Goal: Check status: Check status

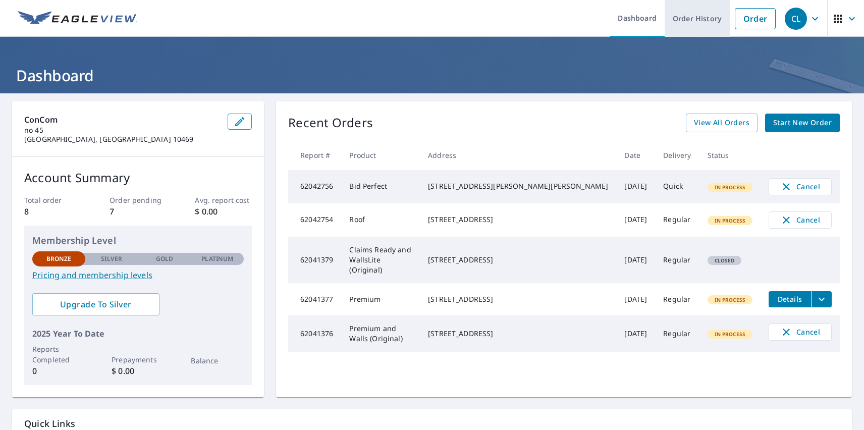
click at [690, 18] on link "Order History" at bounding box center [697, 18] width 65 height 37
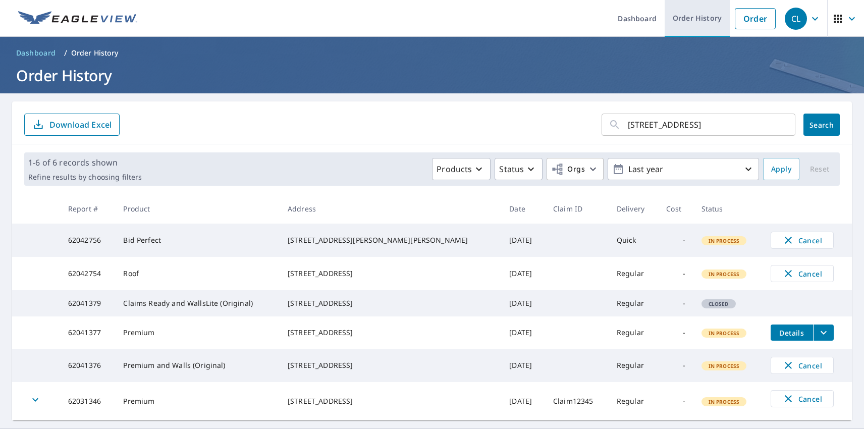
type input "10 Ardmore Rd Kensington, CA 94707"
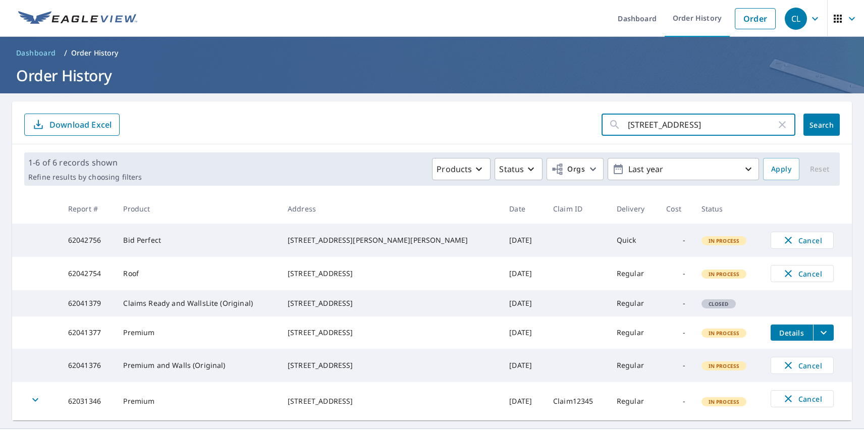
click at [814, 125] on span "Search" at bounding box center [821, 125] width 20 height 10
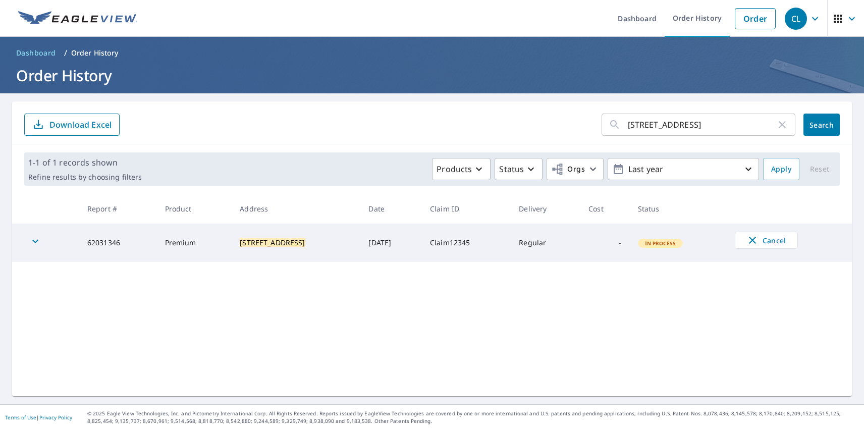
click at [788, 18] on div "CL" at bounding box center [796, 19] width 22 height 22
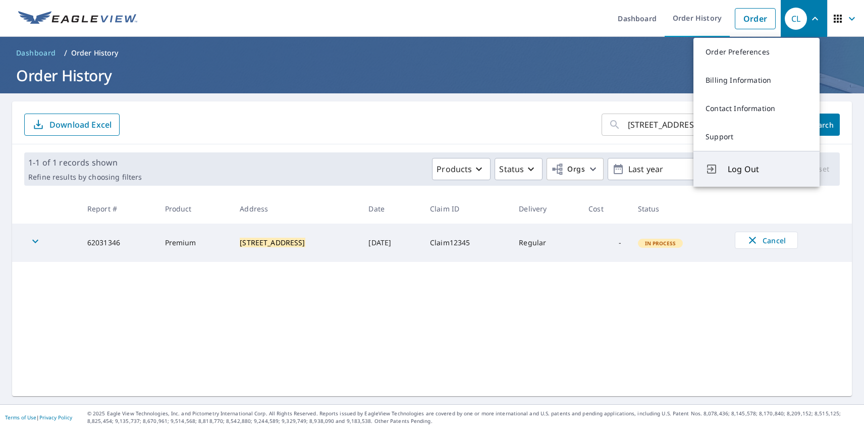
click at [768, 169] on span "Log Out" at bounding box center [768, 169] width 80 height 12
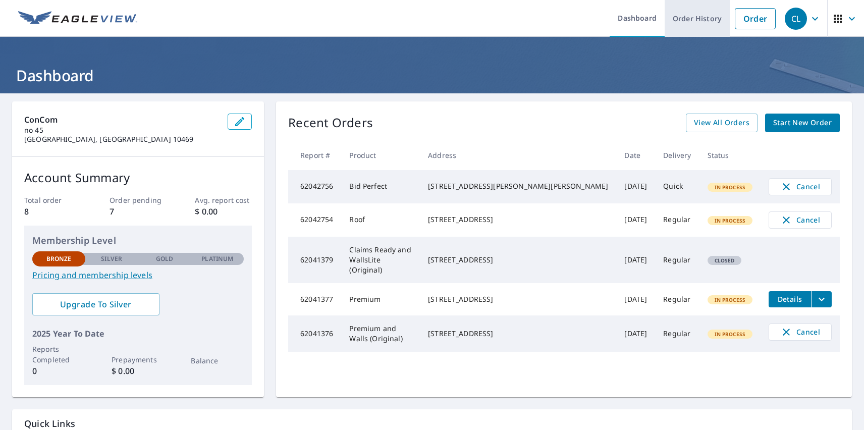
click at [690, 18] on link "Order History" at bounding box center [697, 18] width 65 height 37
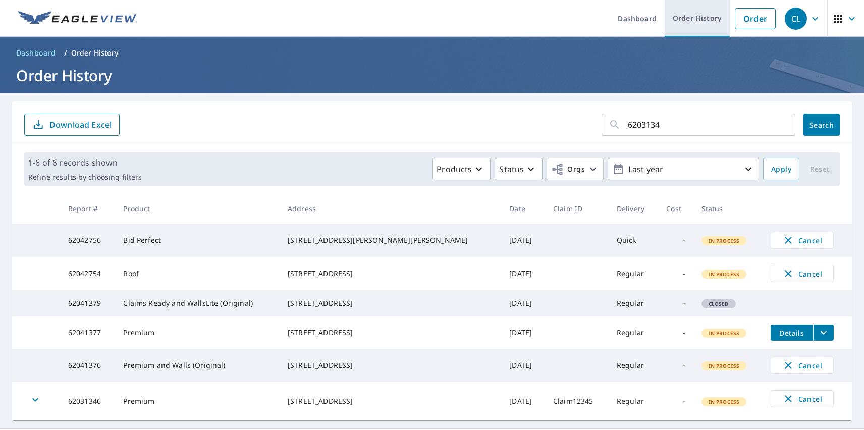
type input "62031346"
click at [814, 125] on span "Search" at bounding box center [821, 125] width 20 height 10
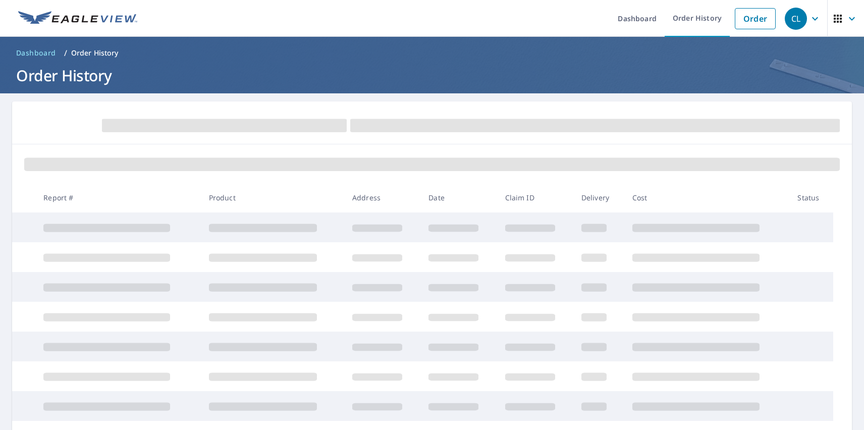
click at [788, 18] on div "CL" at bounding box center [796, 19] width 22 height 22
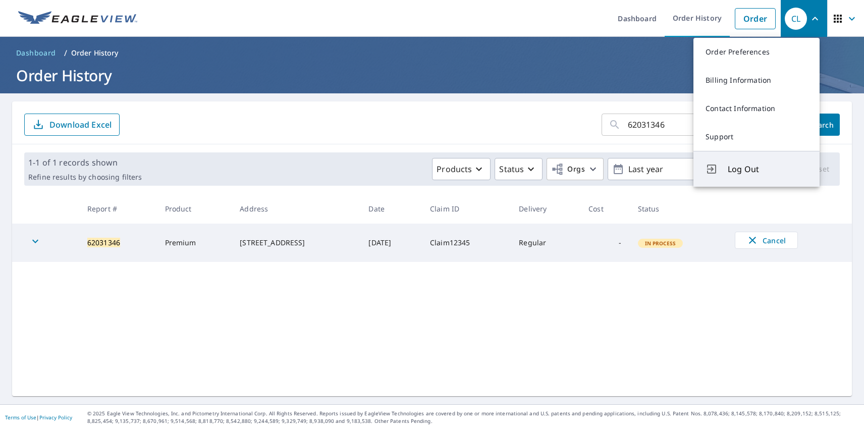
click at [768, 169] on span "Log Out" at bounding box center [768, 169] width 80 height 12
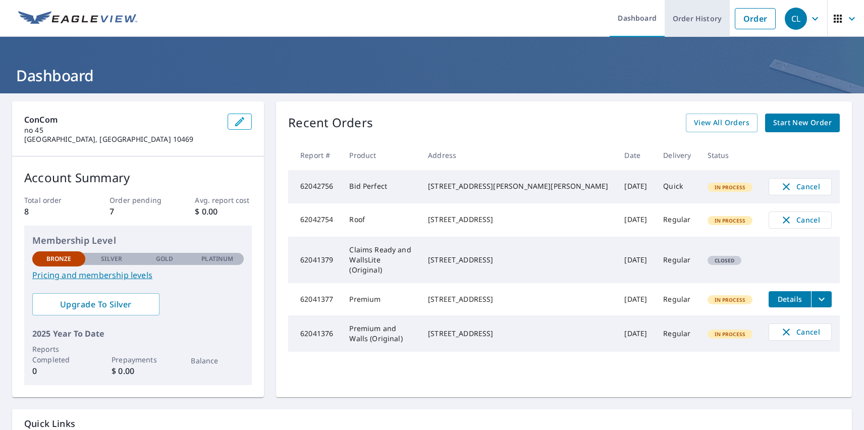
click at [690, 18] on link "Order History" at bounding box center [697, 18] width 65 height 37
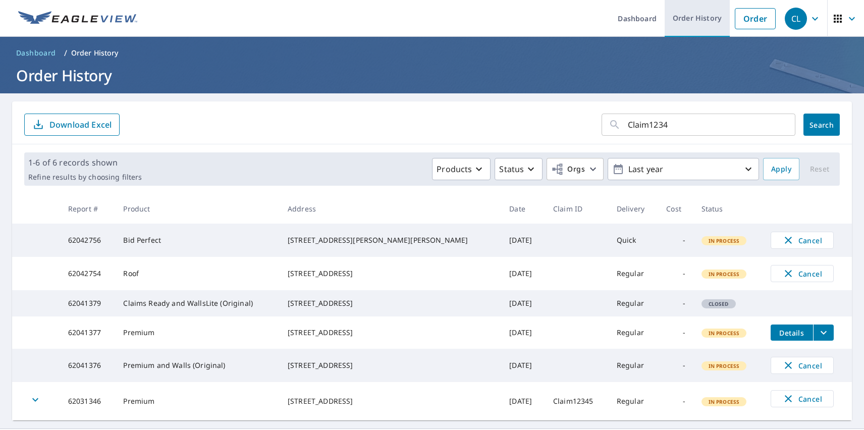
type input "Claim12345"
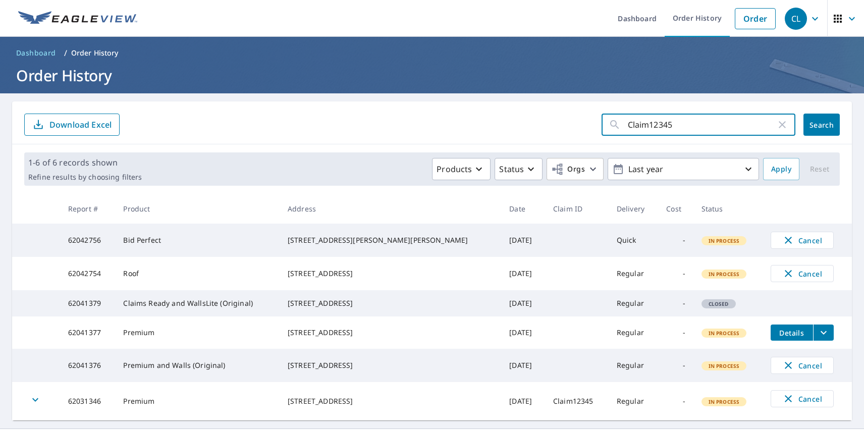
click at [814, 125] on span "Search" at bounding box center [821, 125] width 20 height 10
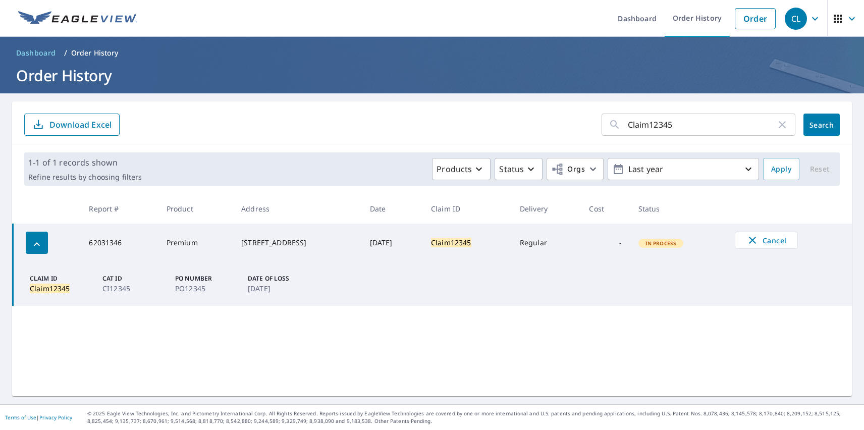
click at [788, 18] on div "CL" at bounding box center [796, 19] width 22 height 22
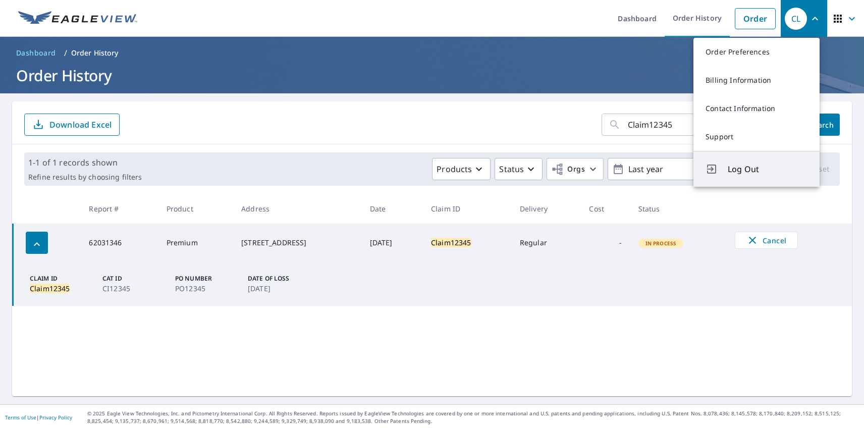
click at [768, 169] on span "Log Out" at bounding box center [768, 169] width 80 height 12
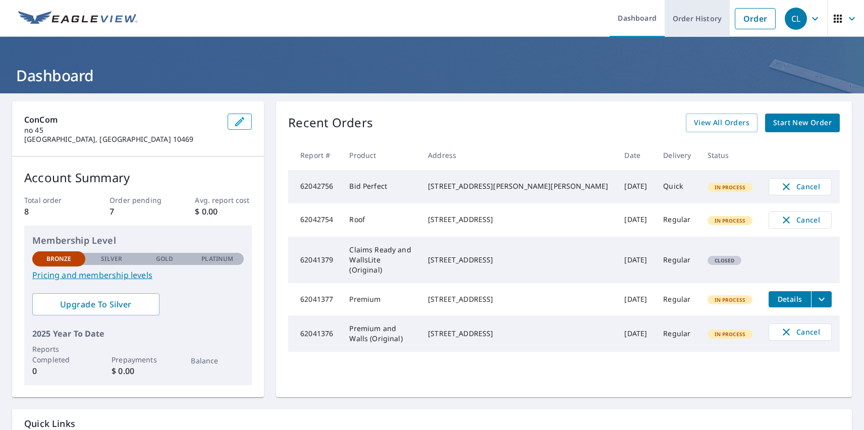
click at [690, 18] on link "Order History" at bounding box center [697, 18] width 65 height 37
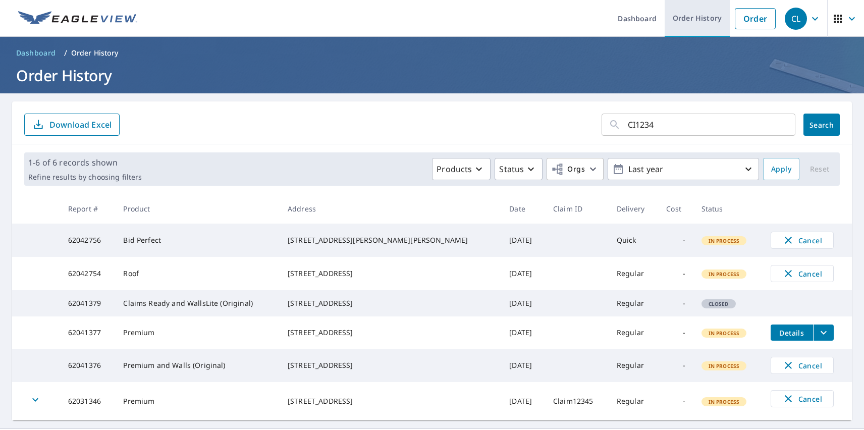
type input "CI12345"
click at [814, 125] on span "Search" at bounding box center [821, 125] width 20 height 10
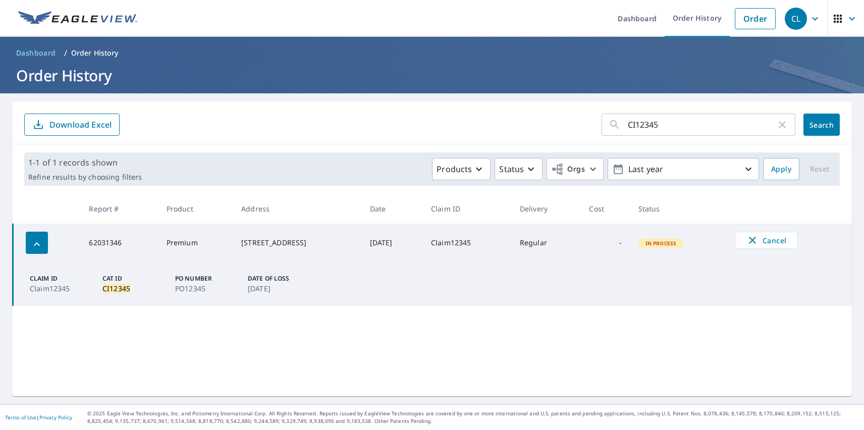
click at [788, 18] on div "CL" at bounding box center [796, 19] width 22 height 22
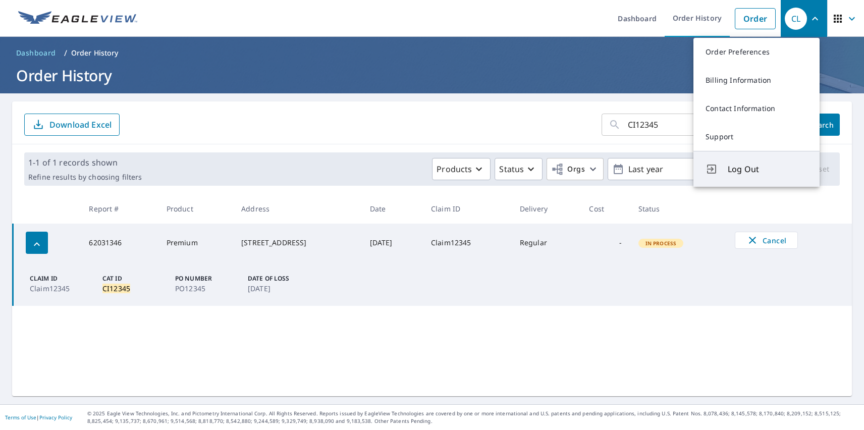
click at [768, 169] on span "Log Out" at bounding box center [768, 169] width 80 height 12
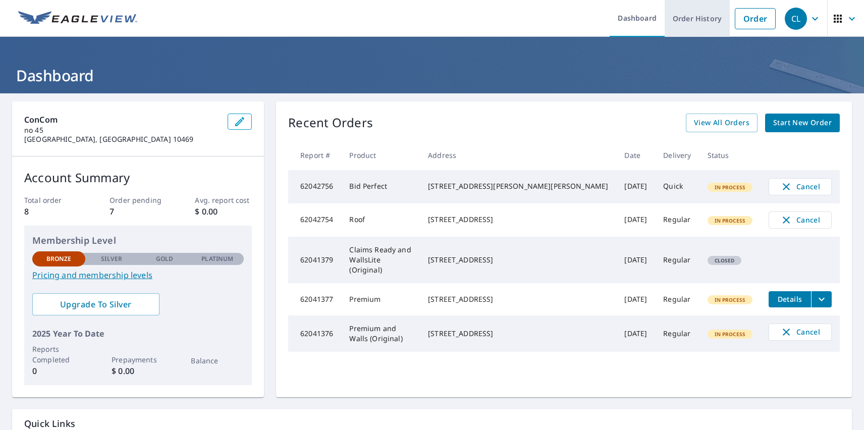
click at [690, 18] on link "Order History" at bounding box center [697, 18] width 65 height 37
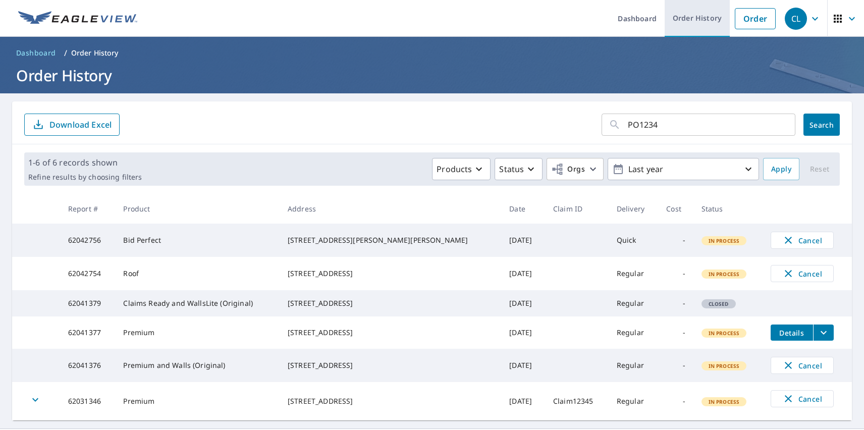
type input "PO12345"
click at [814, 125] on span "Search" at bounding box center [821, 125] width 20 height 10
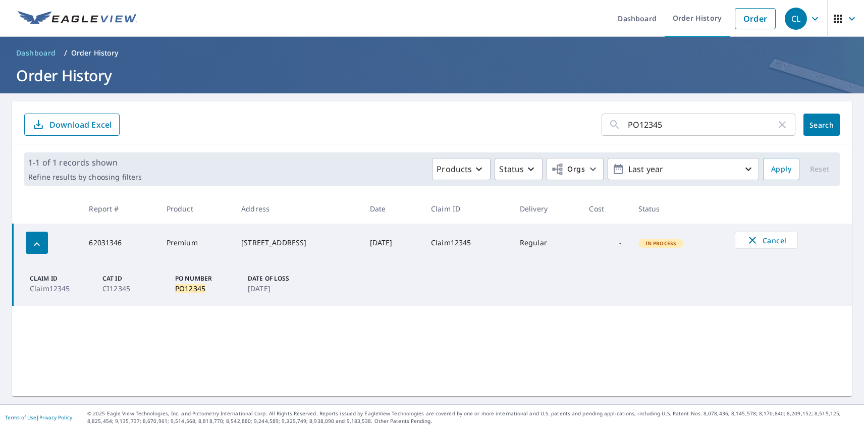
click at [788, 18] on div "CL" at bounding box center [796, 19] width 22 height 22
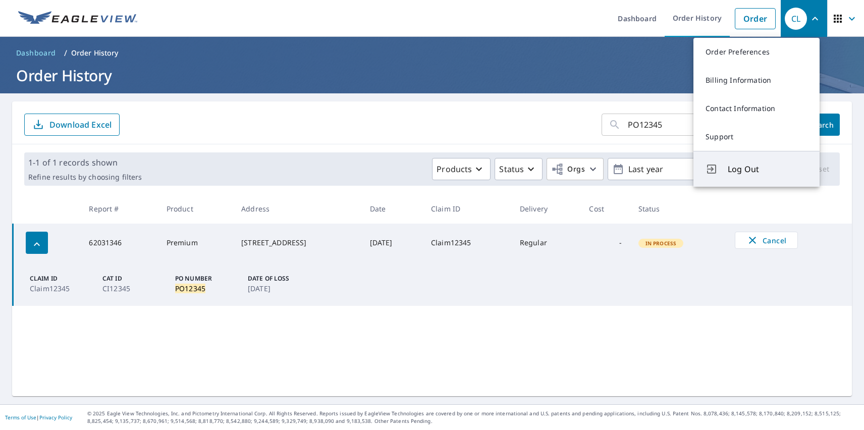
click at [768, 169] on span "Log Out" at bounding box center [768, 169] width 80 height 12
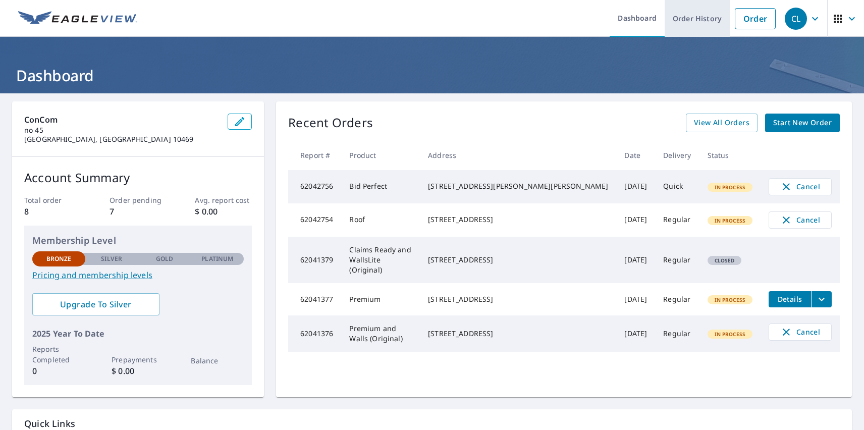
click at [690, 18] on link "Order History" at bounding box center [697, 18] width 65 height 37
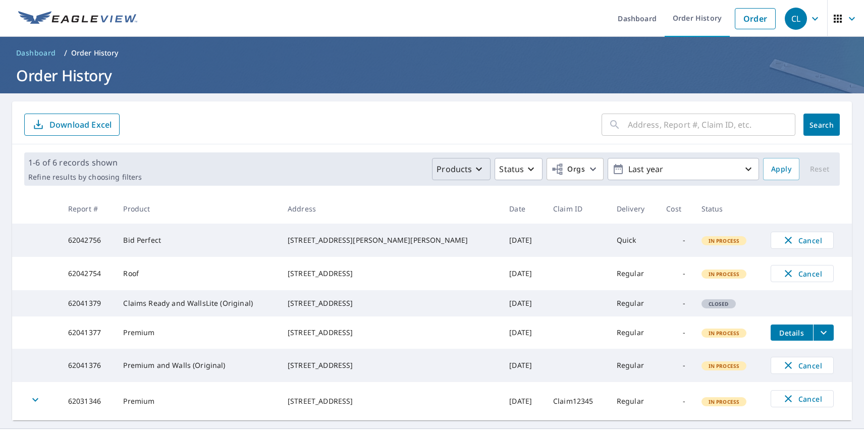
click at [455, 169] on p "Products" at bounding box center [454, 169] width 35 height 12
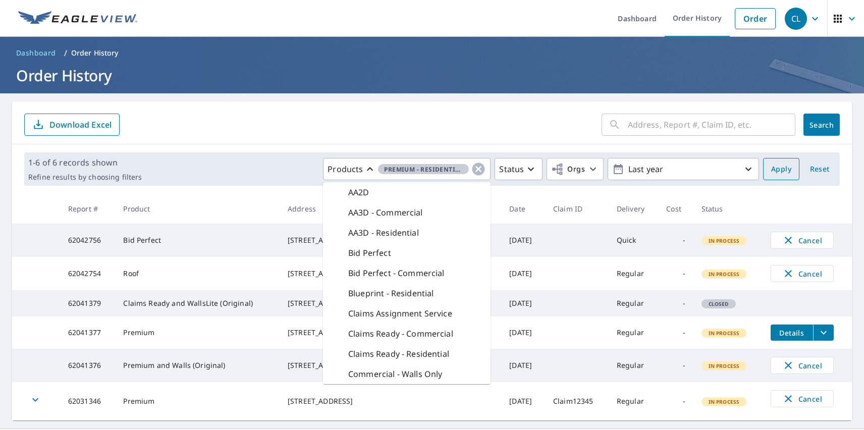
click at [774, 169] on span "Apply" at bounding box center [781, 169] width 20 height 13
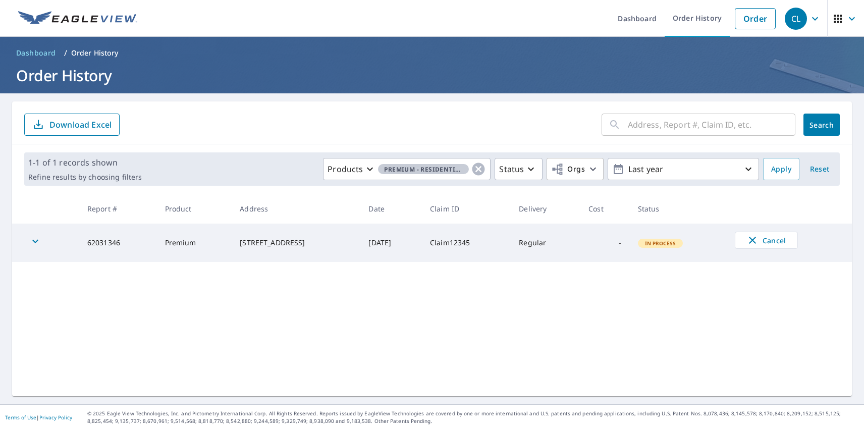
click at [788, 18] on div "CL" at bounding box center [796, 19] width 22 height 22
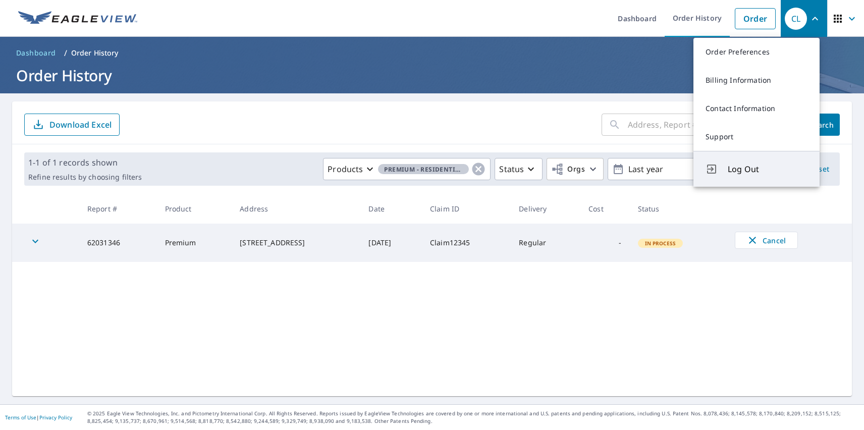
click at [768, 169] on span "Log Out" at bounding box center [768, 169] width 80 height 12
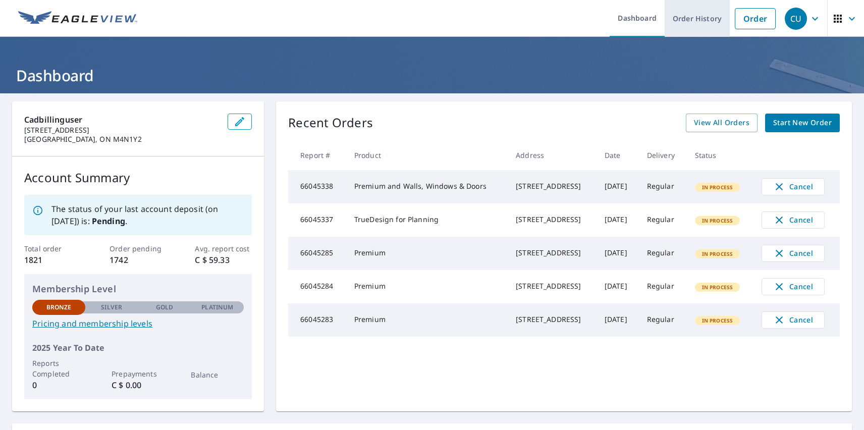
click at [690, 18] on link "Order History" at bounding box center [697, 18] width 65 height 37
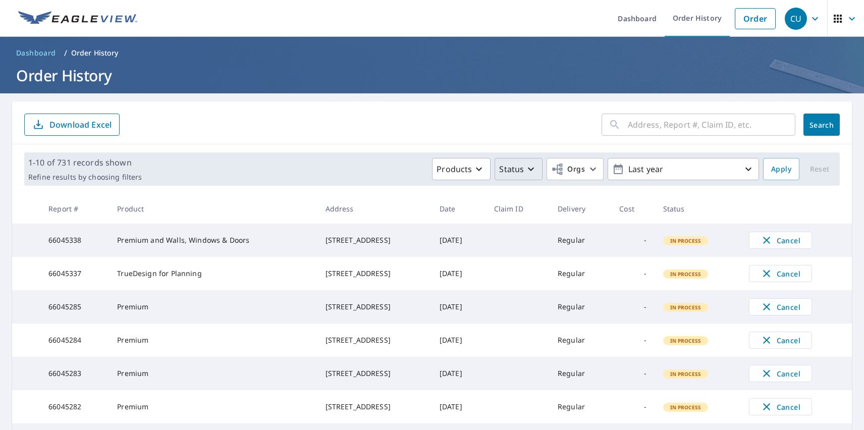
click at [512, 169] on p "Status" at bounding box center [511, 169] width 25 height 12
click at [774, 169] on span "Apply" at bounding box center [781, 169] width 20 height 13
click at [788, 18] on div "CU" at bounding box center [796, 19] width 22 height 22
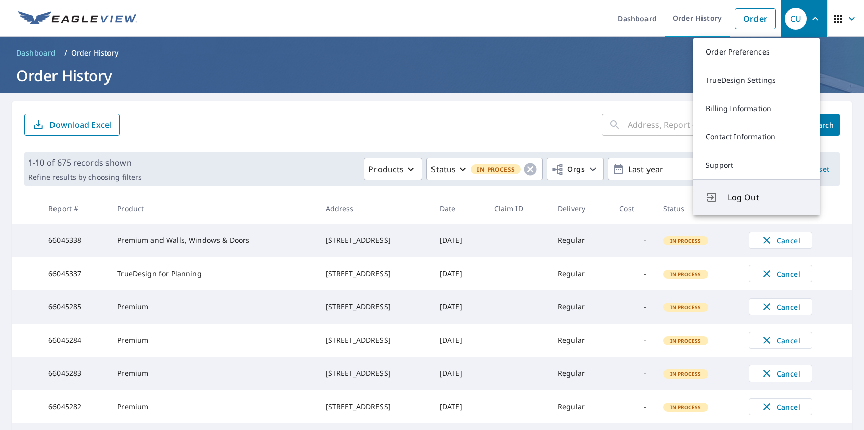
click at [768, 197] on span "Log Out" at bounding box center [768, 197] width 80 height 12
